Goal: Information Seeking & Learning: Learn about a topic

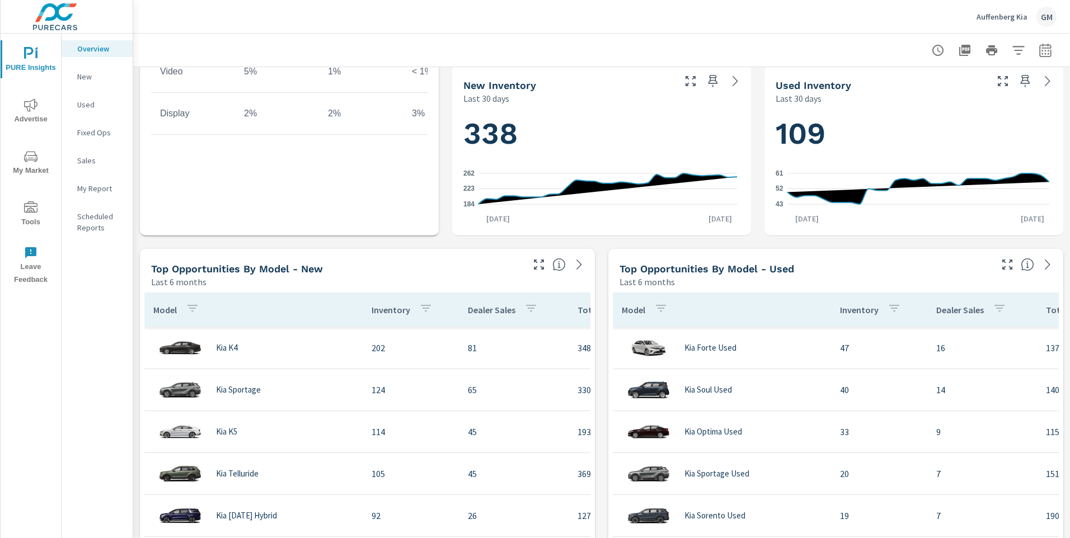
scroll to position [560, 0]
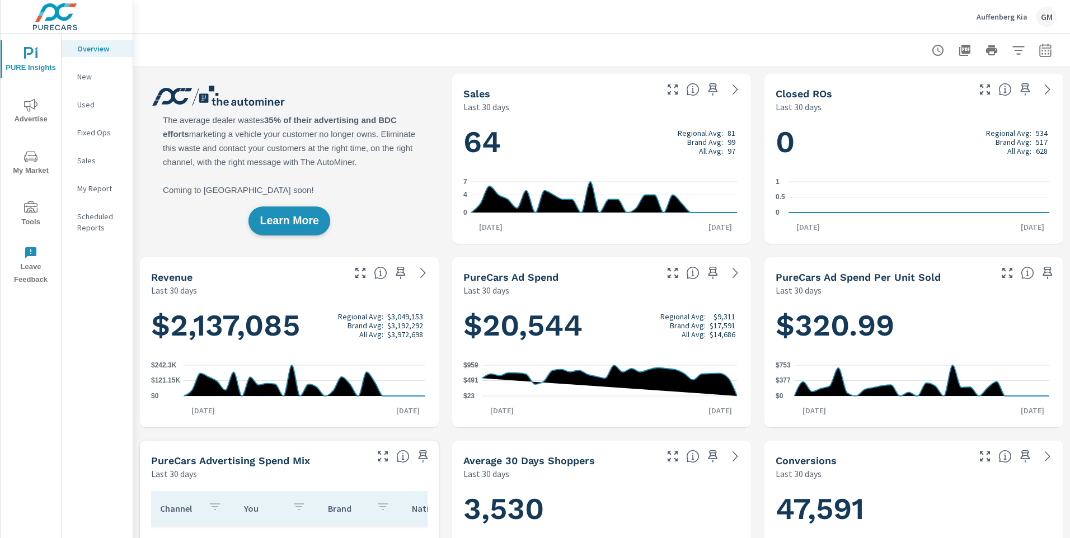
click at [301, 225] on span "Learn More" at bounding box center [289, 221] width 59 height 11
